Goal: Transaction & Acquisition: Purchase product/service

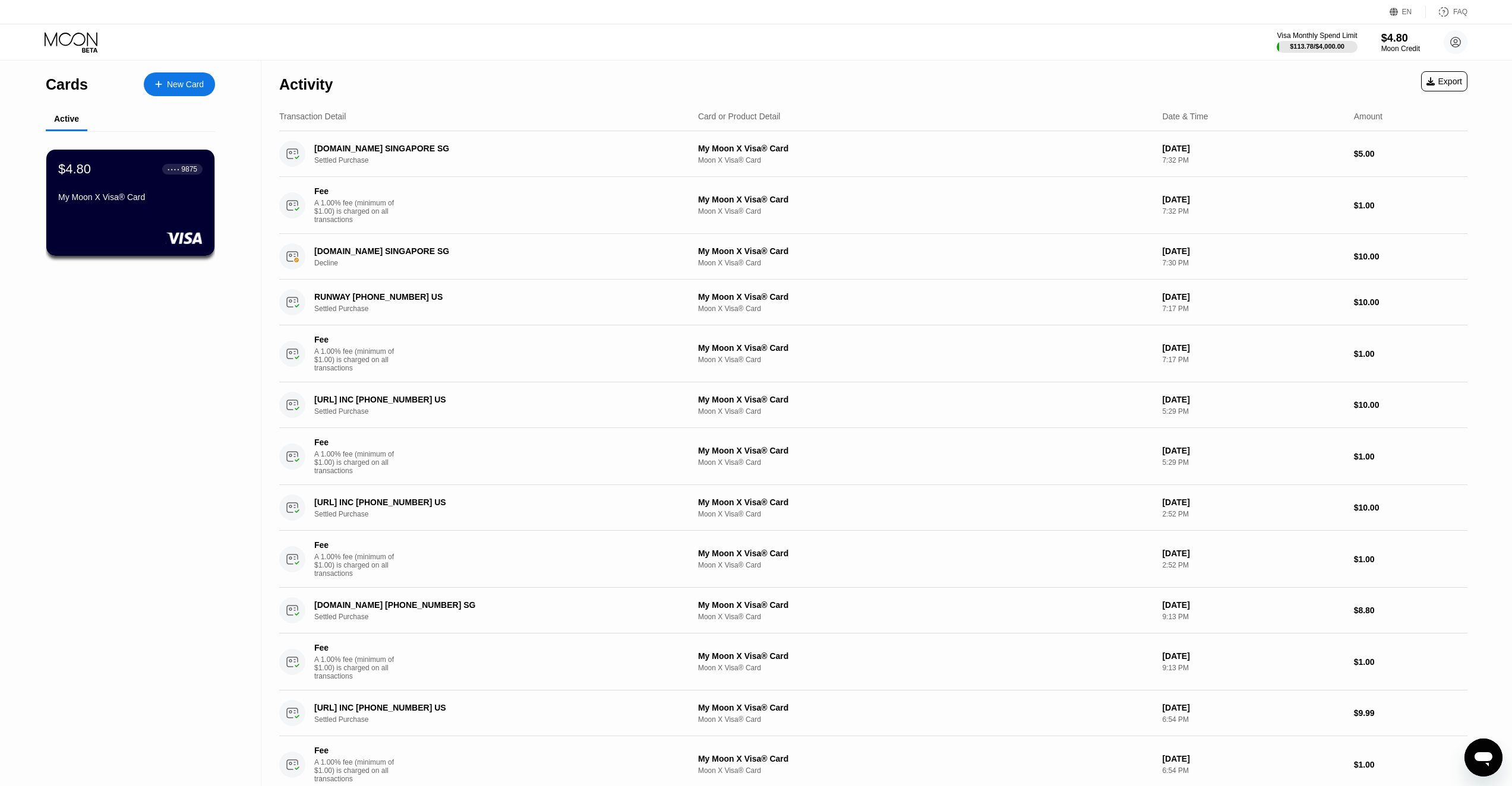
click at [74, 41] on icon at bounding box center [72, 42] width 55 height 21
click at [1392, 37] on div "$4.80" at bounding box center [1400, 37] width 40 height 12
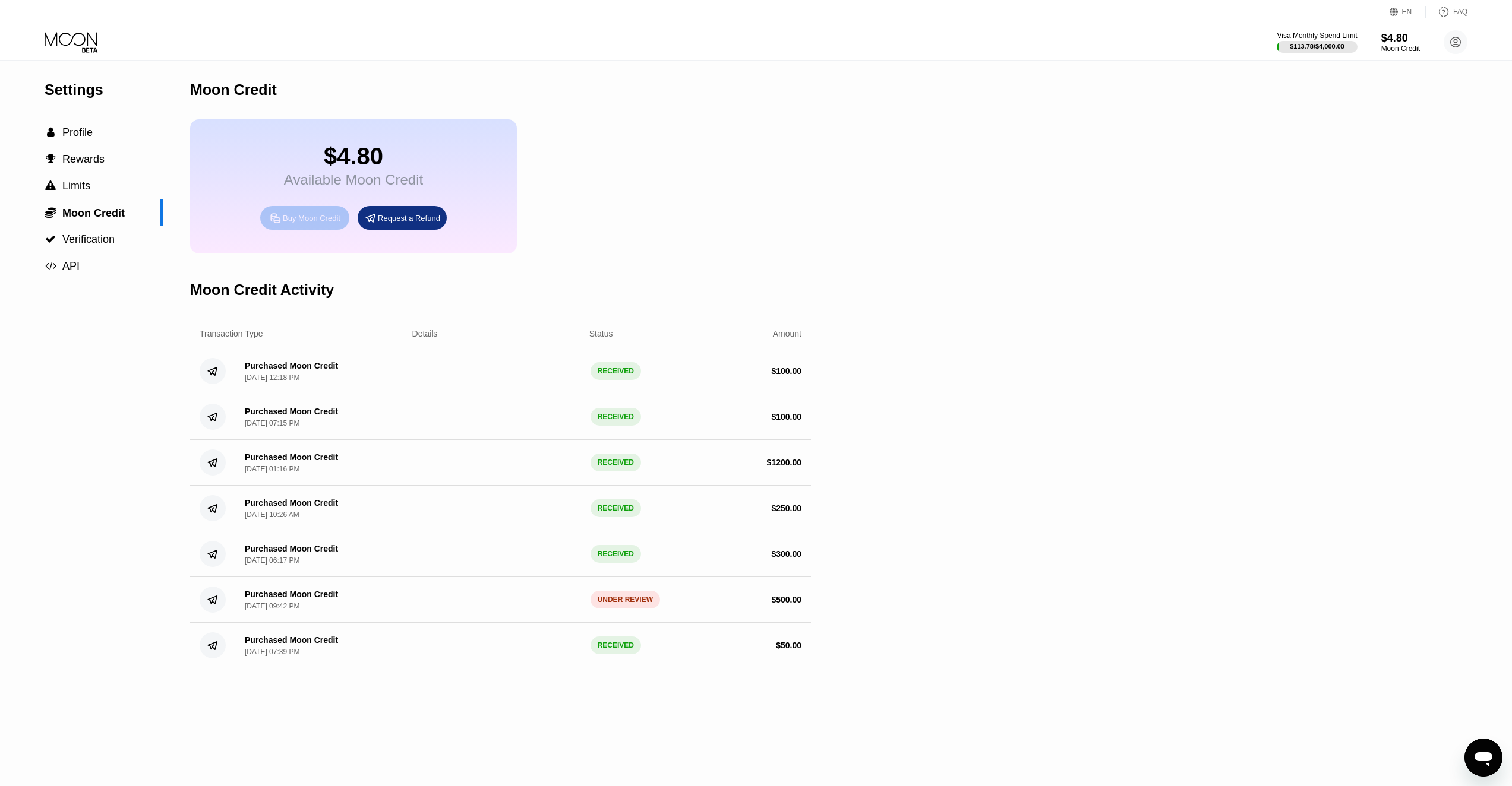
click at [318, 223] on div "Buy Moon Credit" at bounding box center [312, 218] width 58 height 10
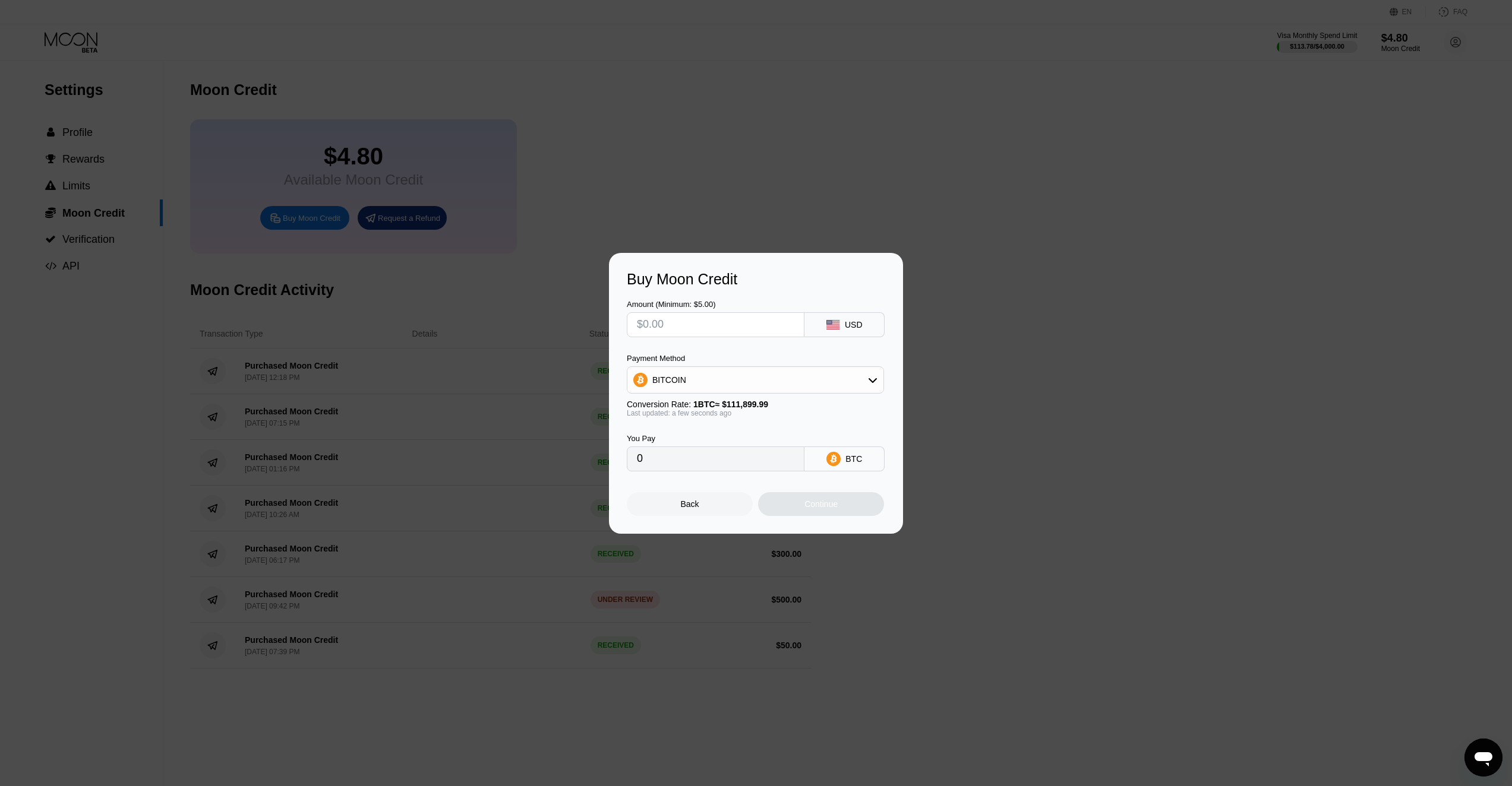
click at [688, 329] on input "text" at bounding box center [715, 325] width 157 height 24
type input "$1"
type input "0.00000894"
type input "$10"
type input "0.00008937"
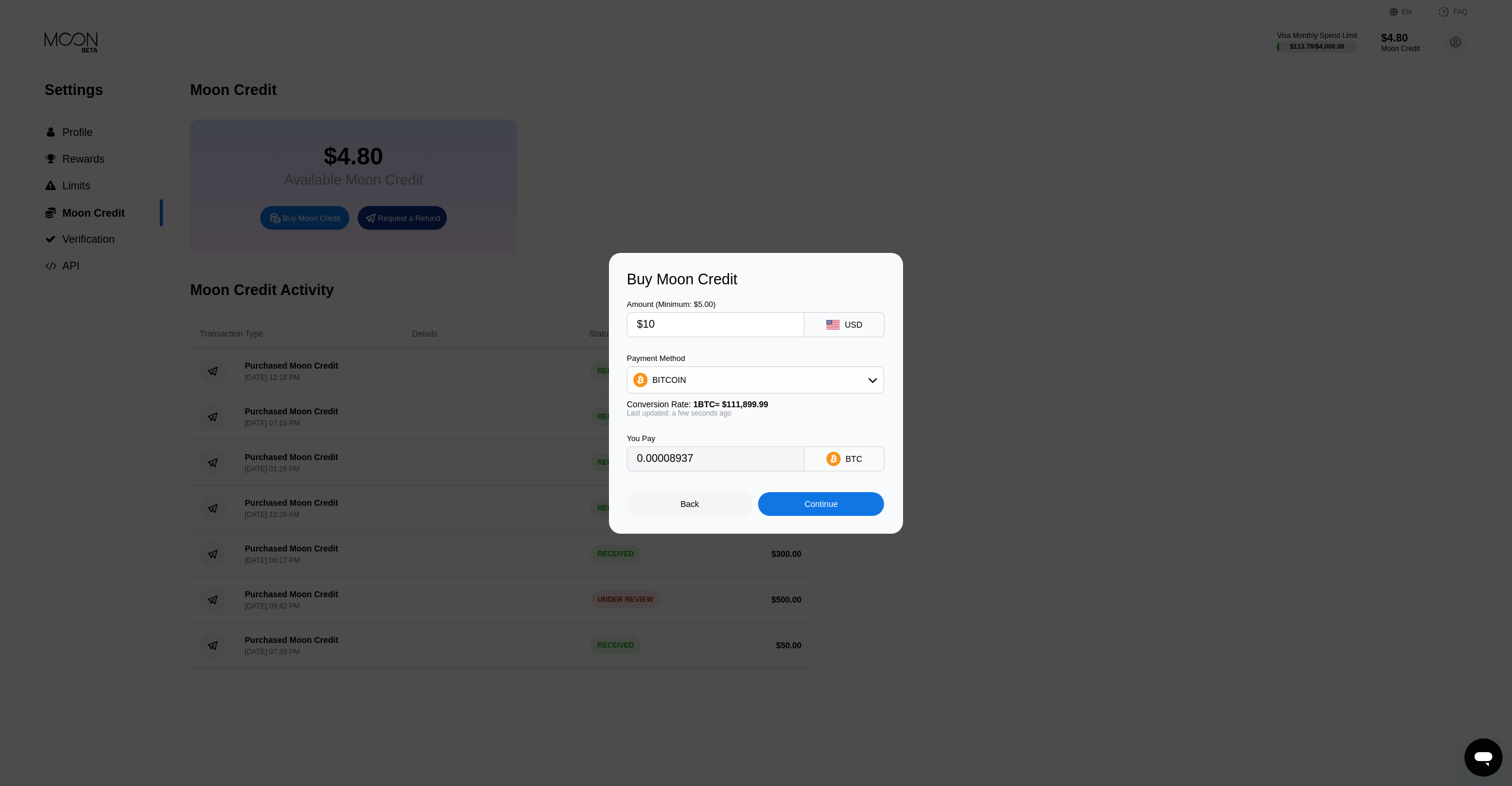
type input "$100"
type input "0.00089366"
type input "$100"
click at [826, 509] on div "Continue" at bounding box center [820, 504] width 33 height 10
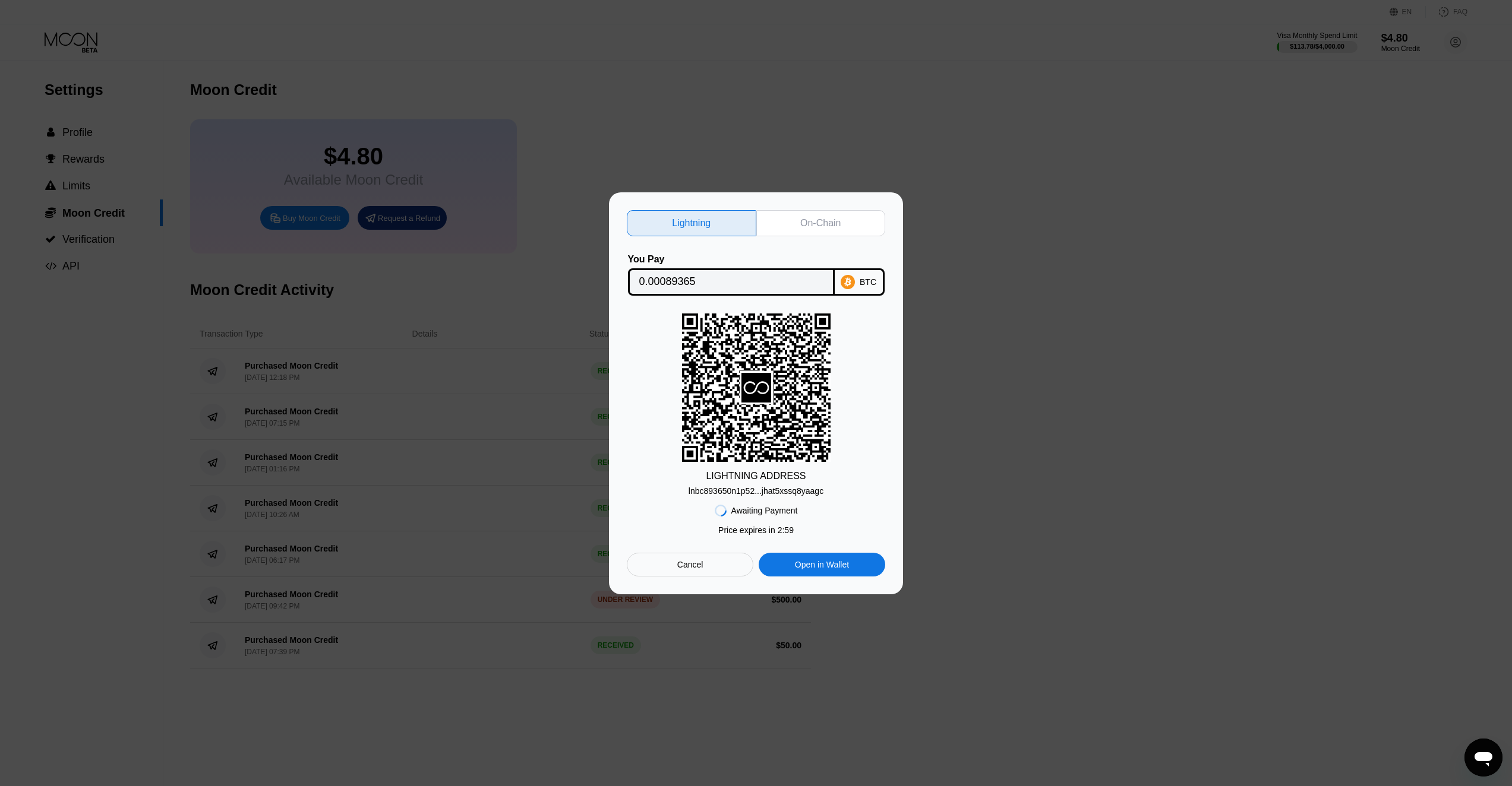
click at [825, 221] on div "On-Chain" at bounding box center [820, 223] width 40 height 12
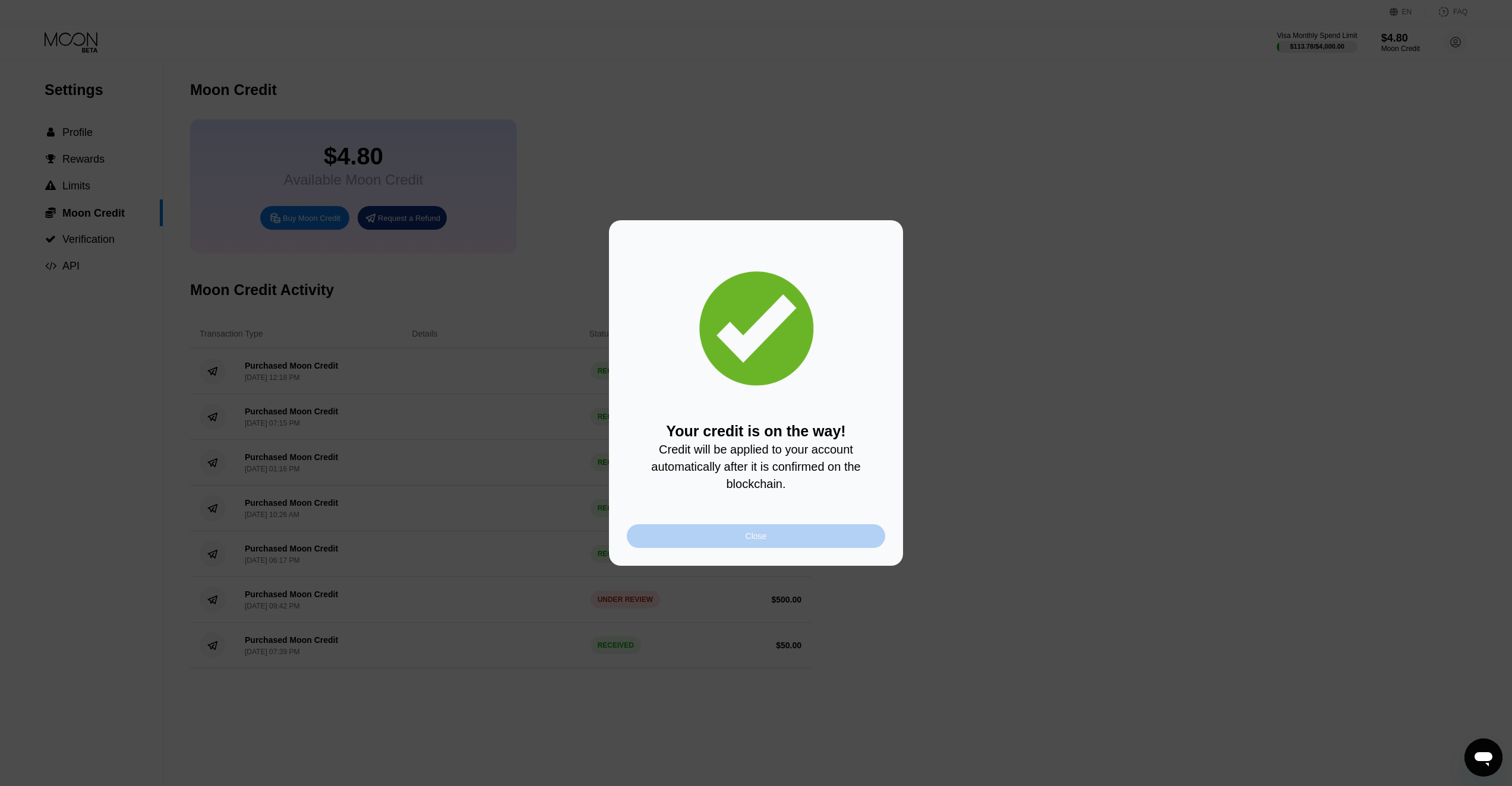
click at [758, 541] on div "Close" at bounding box center [756, 536] width 21 height 10
